Goal: Find specific page/section: Find specific page/section

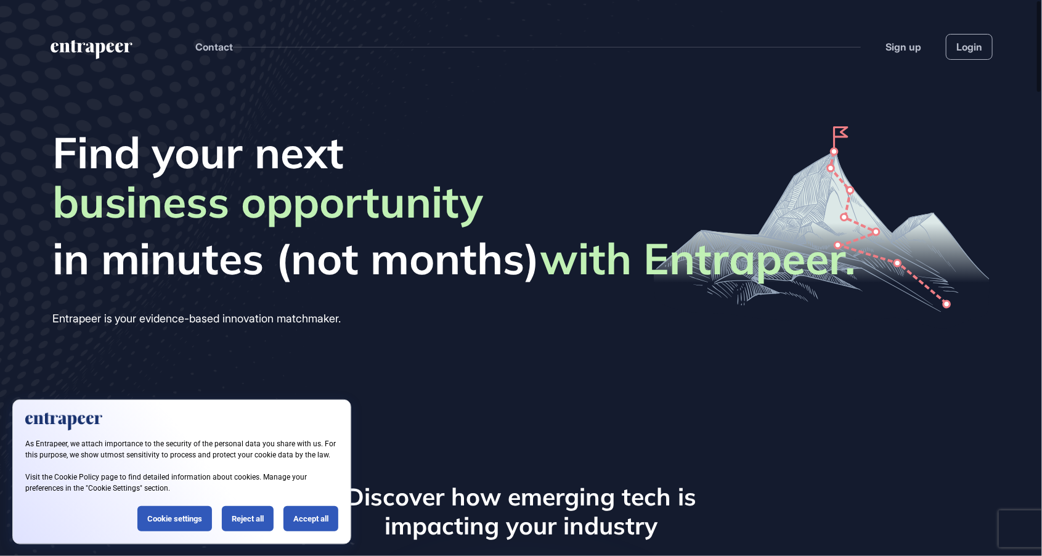
scroll to position [1, 1]
click at [479, 0] on html "Contact Sign up Login Find your next business opportunity startup partner reven…" at bounding box center [521, 278] width 1042 height 556
click at [973, 51] on link "Login" at bounding box center [969, 47] width 47 height 26
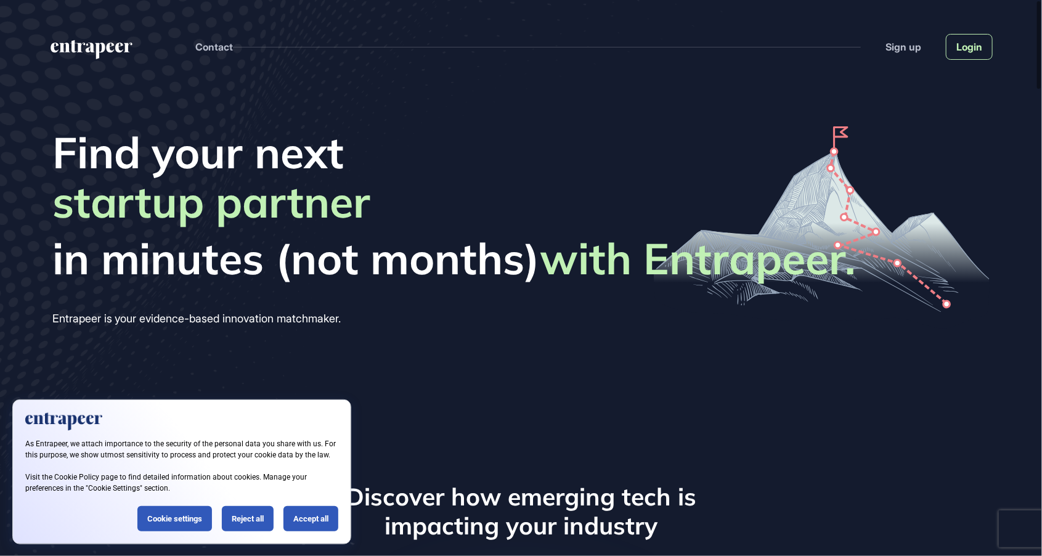
scroll to position [0, 0]
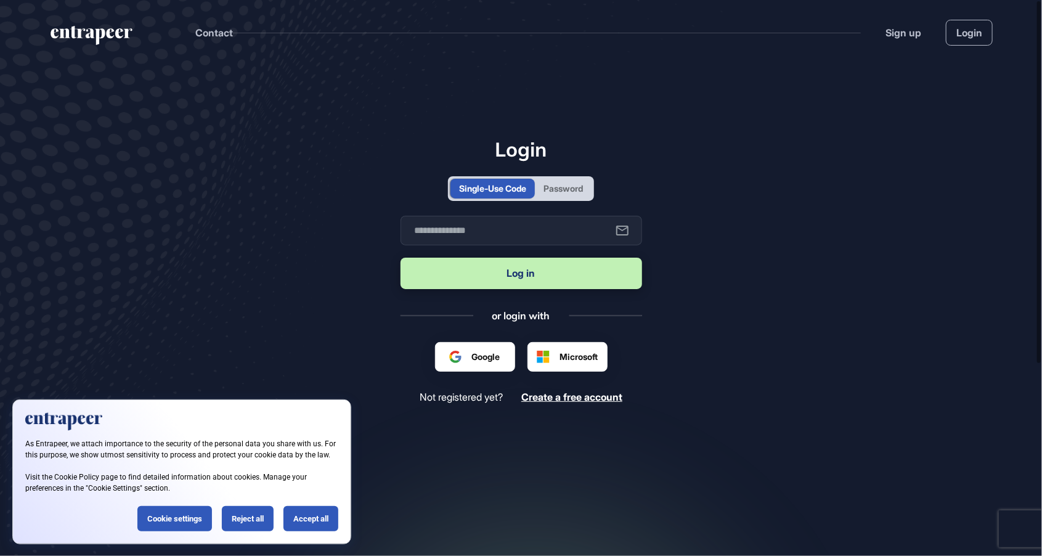
click at [551, 195] on div "Password" at bounding box center [563, 188] width 39 height 13
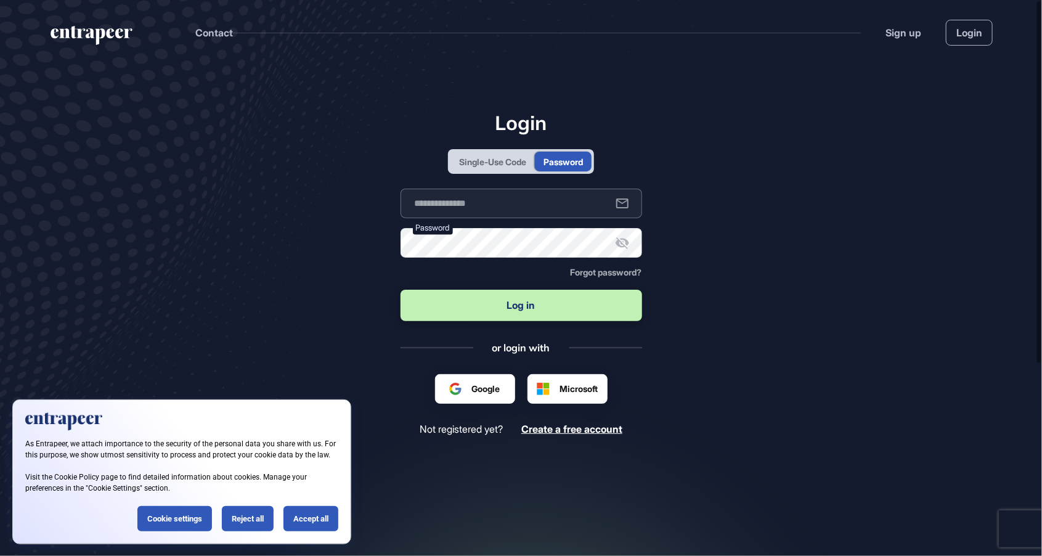
click at [531, 218] on input "text" at bounding box center [522, 204] width 242 height 30
type input "**********"
click at [401, 290] on button "Log in" at bounding box center [522, 305] width 242 height 31
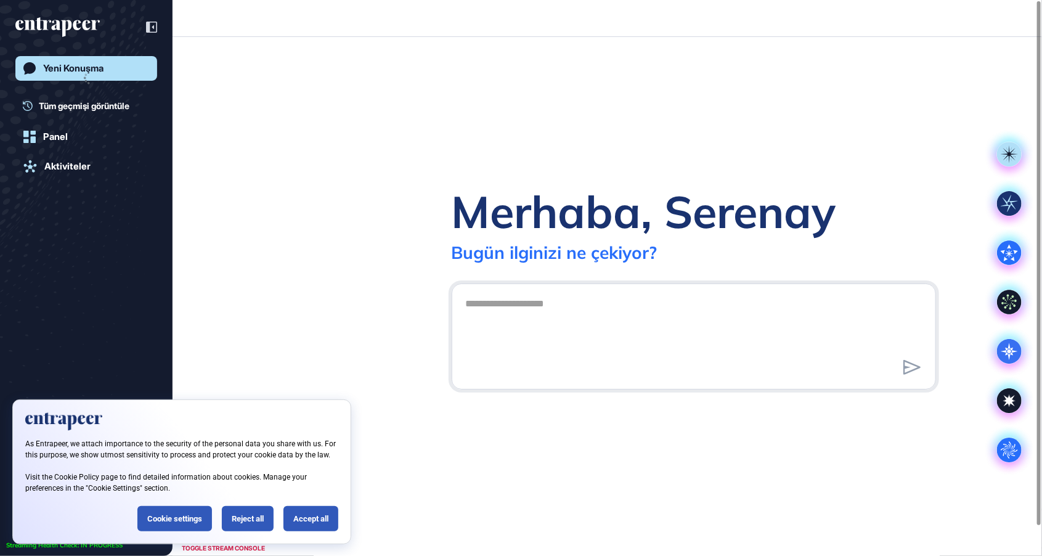
scroll to position [1, 1]
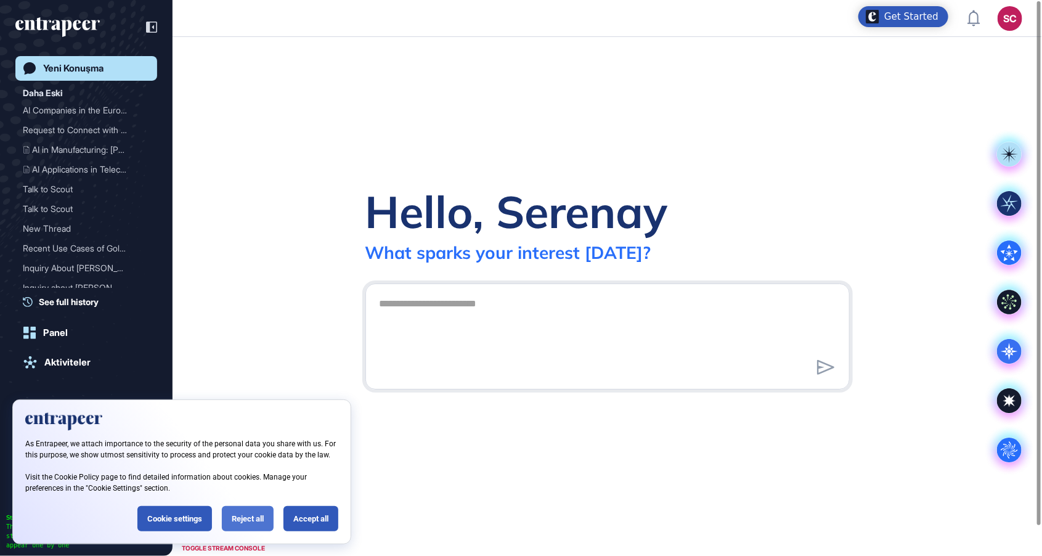
click at [234, 515] on div "Reject all" at bounding box center [248, 518] width 52 height 25
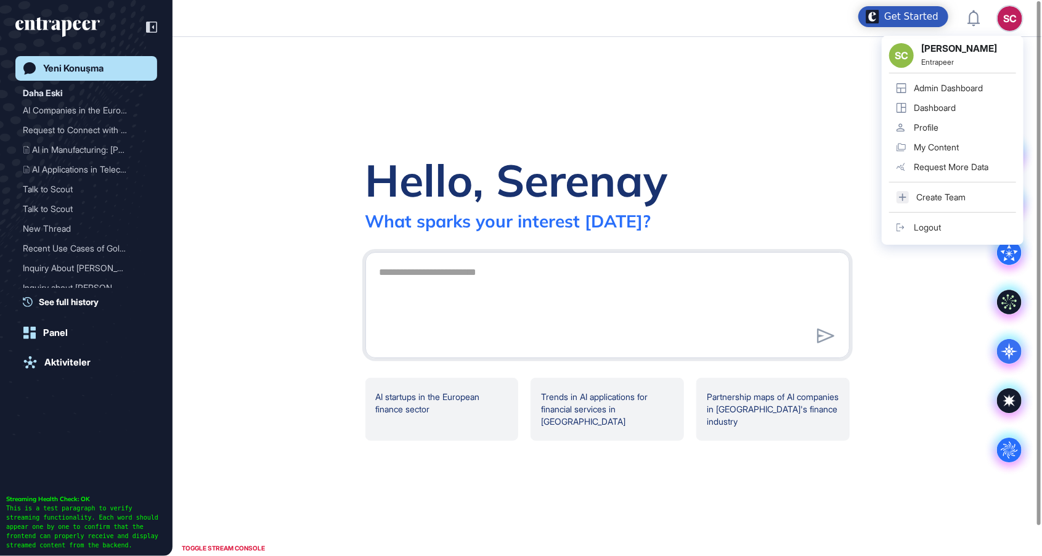
click at [957, 85] on div "Admin Dashboard" at bounding box center [948, 88] width 69 height 10
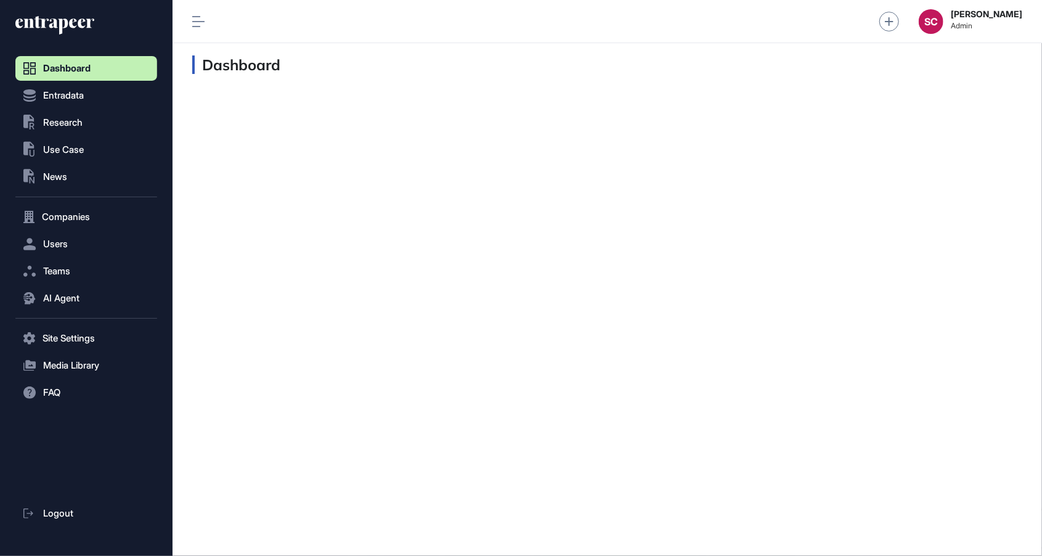
scroll to position [1, 1]
click at [89, 145] on button ".st0{fill:currentColor} Use Case" at bounding box center [86, 149] width 142 height 25
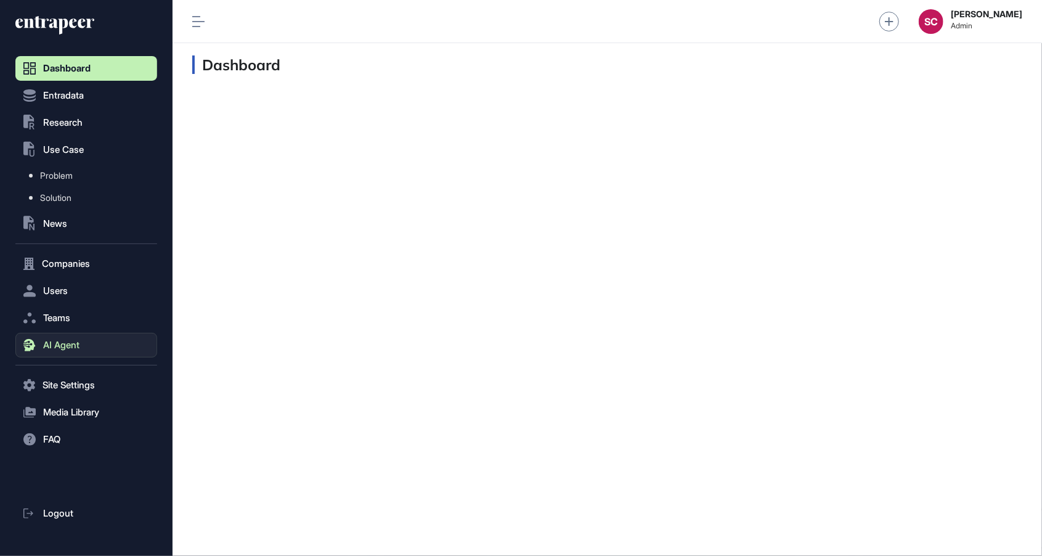
click at [84, 343] on button "AI Agent" at bounding box center [86, 345] width 142 height 25
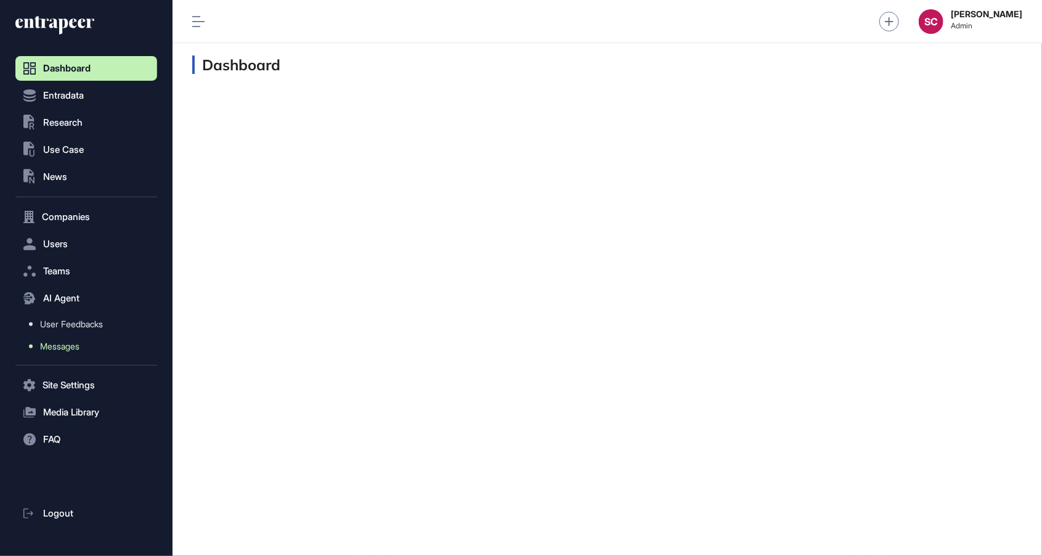
click at [90, 345] on link "Messages" at bounding box center [90, 346] width 136 height 22
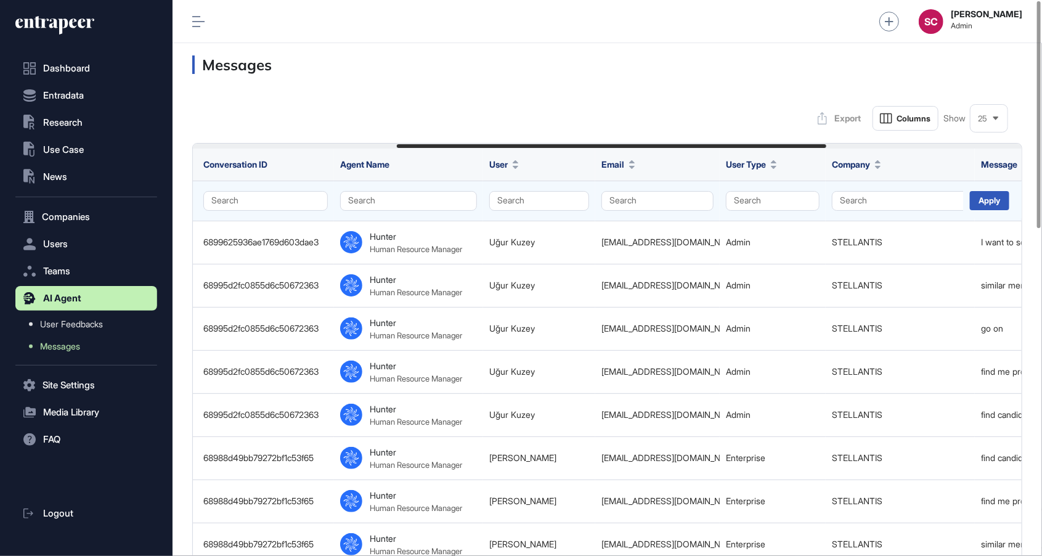
scroll to position [0, 393]
click at [771, 208] on button "Search" at bounding box center [773, 201] width 94 height 20
click at [774, 233] on div "Enterprise" at bounding box center [769, 241] width 73 height 17
click at [986, 204] on div "Apply" at bounding box center [989, 200] width 39 height 19
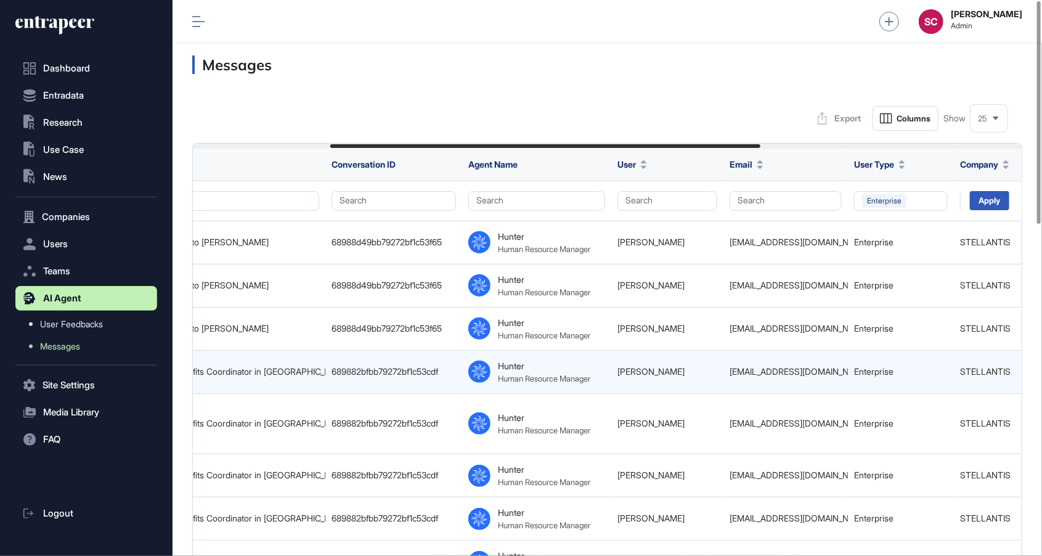
scroll to position [0, 265]
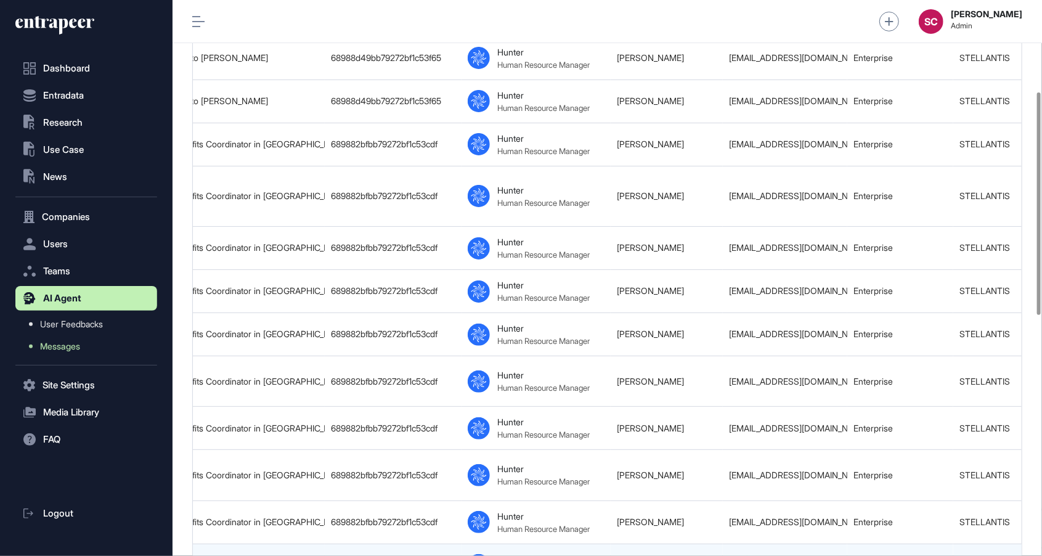
click at [804, 555] on div "[EMAIL_ADDRESS][DOMAIN_NAME]" at bounding box center [785, 565] width 112 height 10
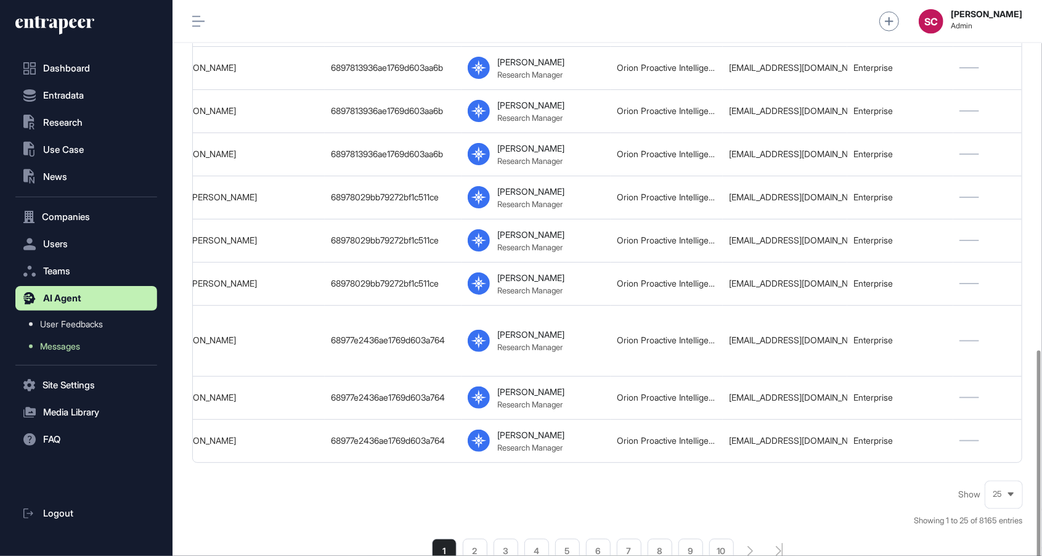
scroll to position [917, 0]
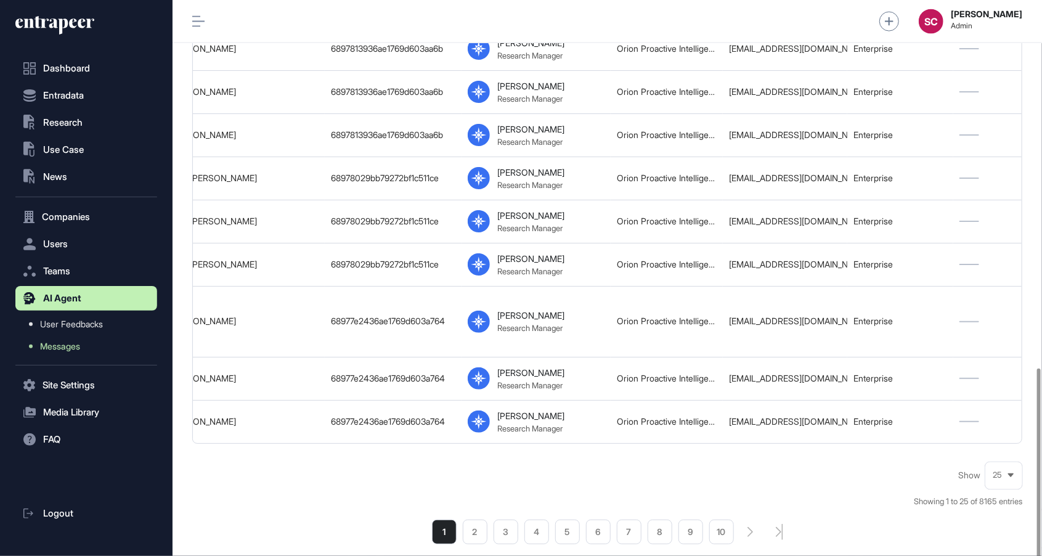
click at [1002, 464] on div "25" at bounding box center [1004, 476] width 37 height 24
click at [1004, 441] on li "100" at bounding box center [1004, 453] width 30 height 25
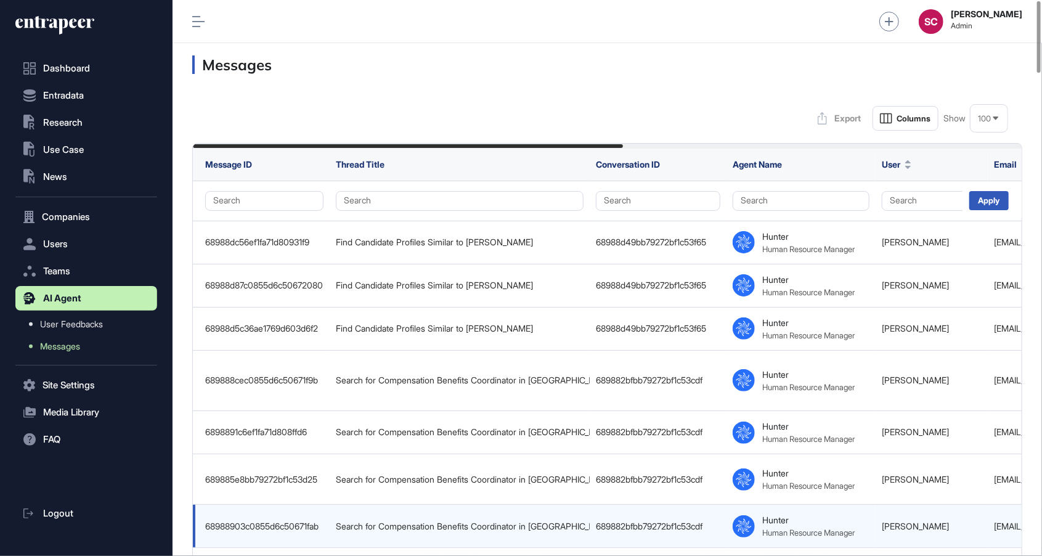
click at [833, 528] on div "Human Resource Manager" at bounding box center [809, 533] width 92 height 10
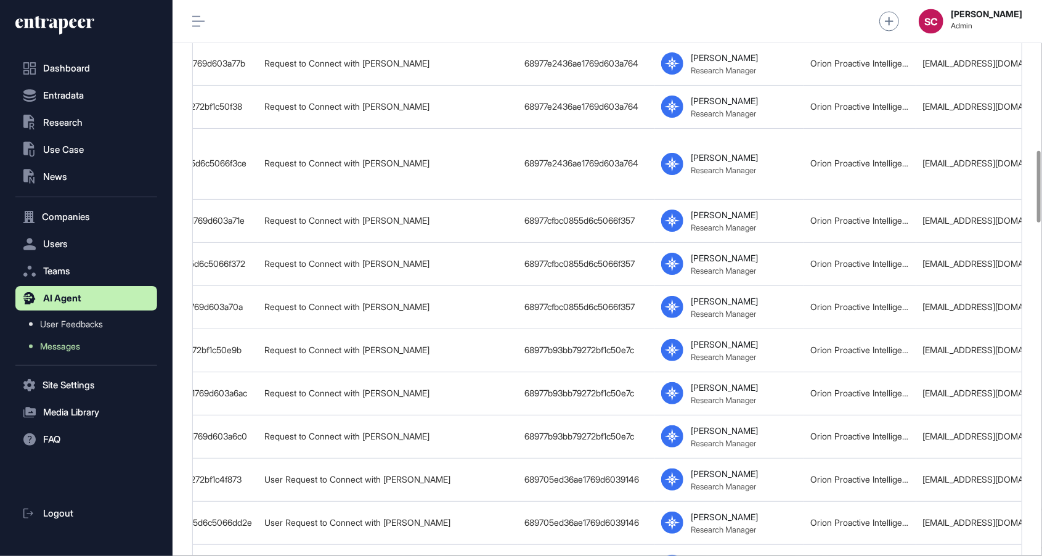
scroll to position [1174, 0]
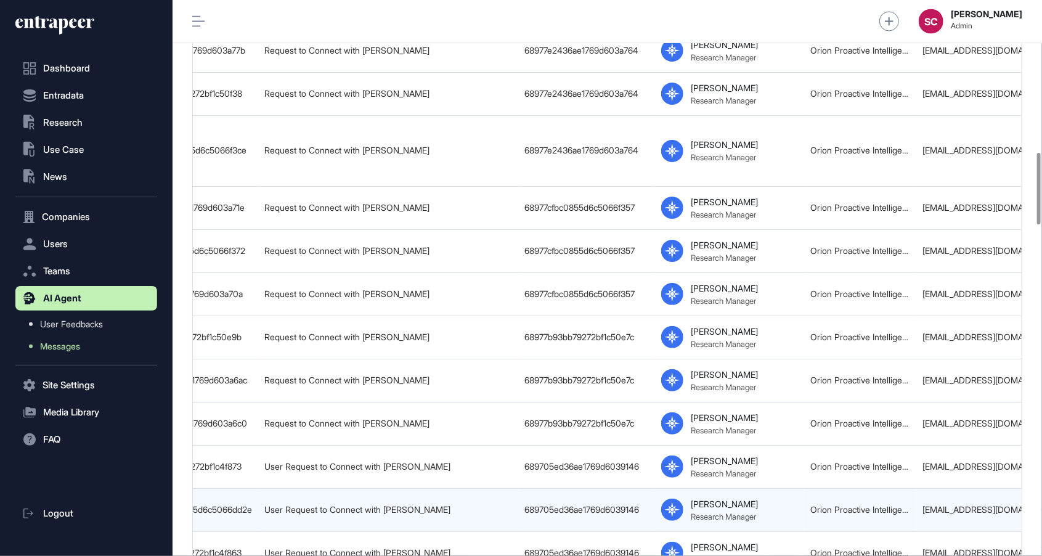
click at [831, 506] on td "Orion Proactive Intelligence Manager Manager" at bounding box center [860, 509] width 112 height 43
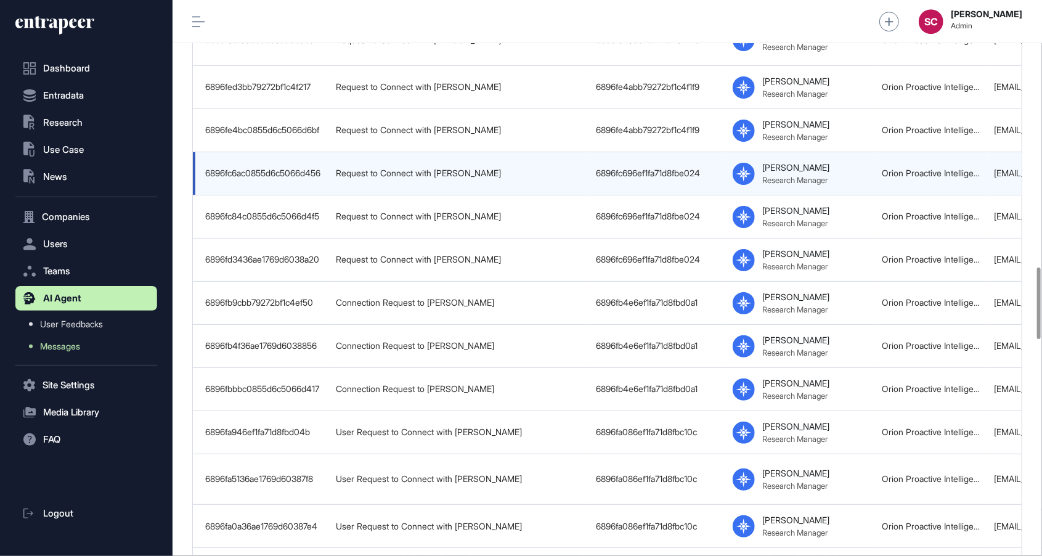
scroll to position [2061, 0]
